Goal: Information Seeking & Learning: Understand process/instructions

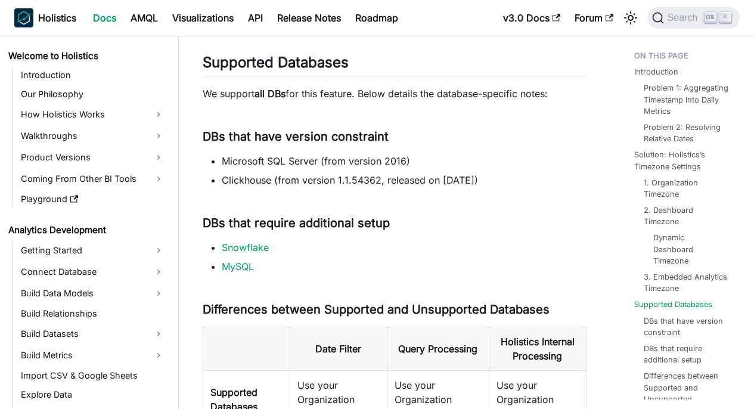
scroll to position [238, 0]
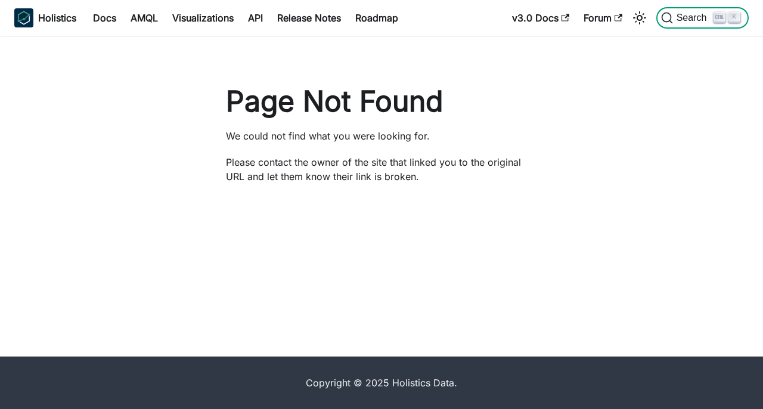
click at [687, 21] on span "Search" at bounding box center [693, 18] width 41 height 11
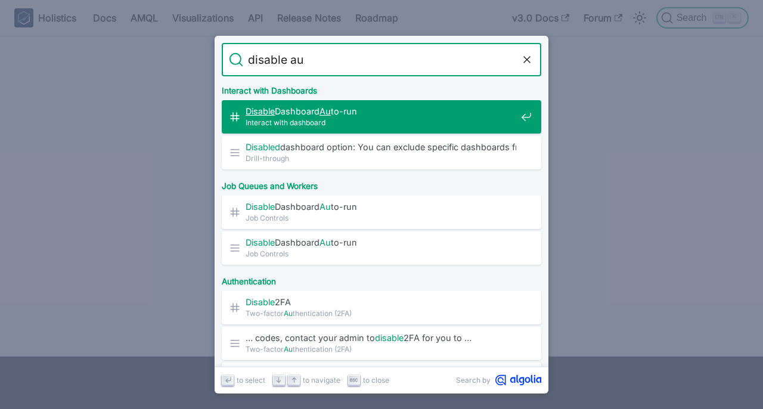
type input "disable aut"
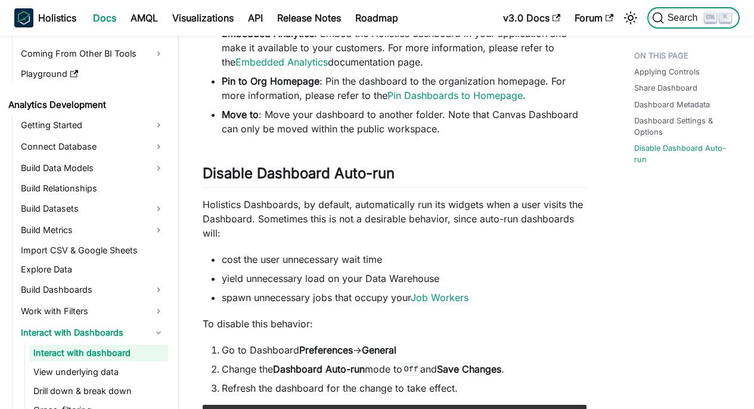
scroll to position [152, 0]
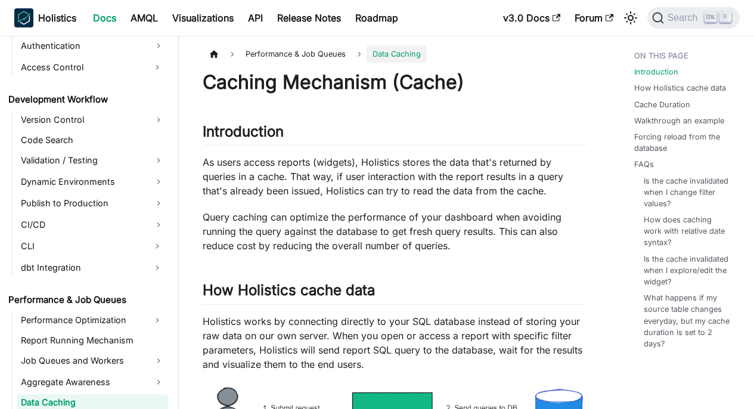
scroll to position [913, 0]
